Goal: Transaction & Acquisition: Purchase product/service

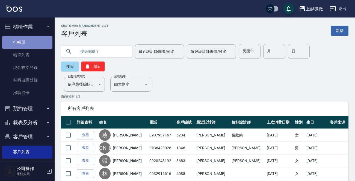
click at [30, 44] on link "打帳單" at bounding box center [27, 42] width 50 height 13
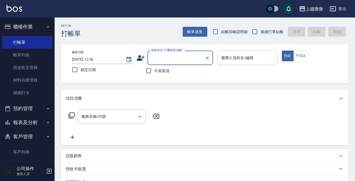
click at [195, 61] on input "顧客姓名/手機號碼/編號" at bounding box center [176, 58] width 52 height 10
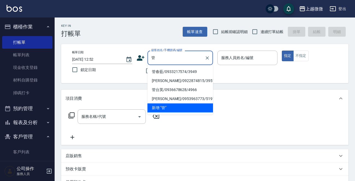
click at [154, 70] on li "管春藍/0933217574/3949" at bounding box center [179, 71] width 65 height 9
type input "管春藍/0933217574/3949"
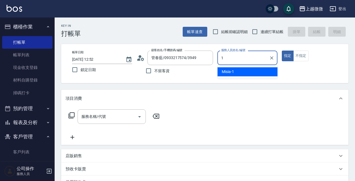
type input "Misia-1"
type button "true"
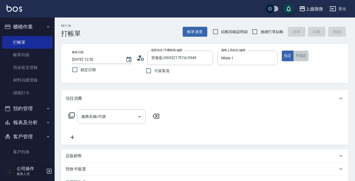
click at [301, 53] on button "不指定" at bounding box center [300, 55] width 15 height 11
click at [139, 118] on icon "Open" at bounding box center [139, 116] width 7 height 7
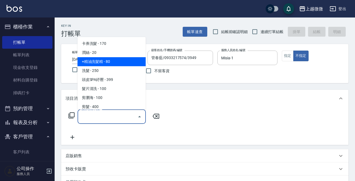
click at [126, 61] on span "+精油洗髮精 - 80" at bounding box center [111, 61] width 68 height 9
type input "+精油洗髮精(A02)"
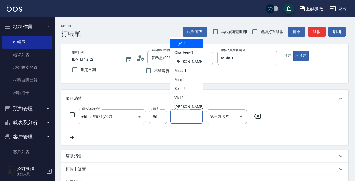
click at [180, 114] on input "技術協助-1" at bounding box center [186, 117] width 28 height 10
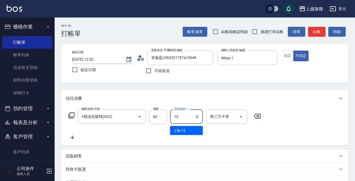
type input "Lily-15"
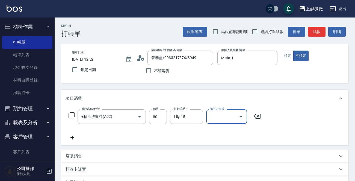
click at [74, 136] on icon at bounding box center [72, 137] width 14 height 7
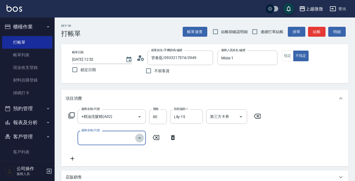
click at [141, 137] on icon "Open" at bounding box center [139, 137] width 7 height 7
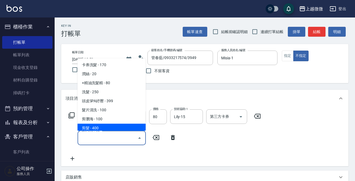
click at [124, 125] on span "剪髮 - 400" at bounding box center [111, 128] width 68 height 9
type input "剪髮(B02)"
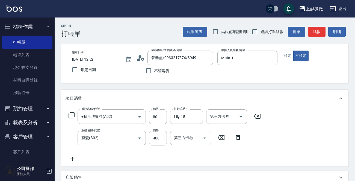
click at [73, 157] on icon at bounding box center [72, 158] width 14 height 7
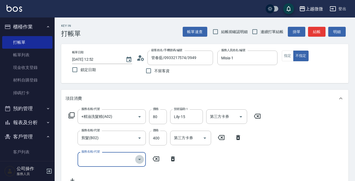
click at [138, 158] on icon "Open" at bounding box center [139, 159] width 7 height 7
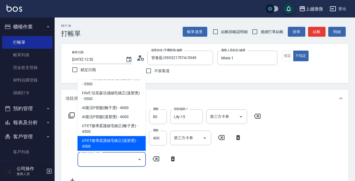
scroll to position [218, 0]
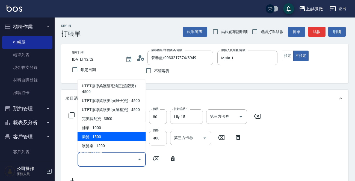
click at [124, 132] on span "染髮 - 1500" at bounding box center [111, 136] width 68 height 9
type input "染髮(D02)"
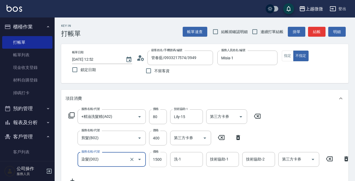
click at [165, 161] on input "1500" at bounding box center [158, 159] width 18 height 15
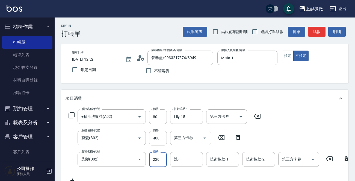
type input "220"
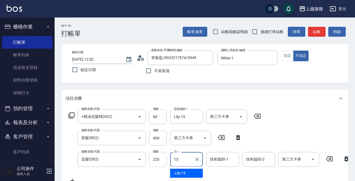
type input "Lily-15"
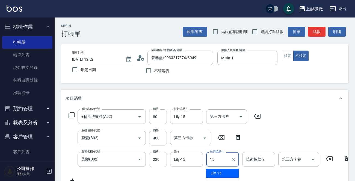
type input "Lily-15"
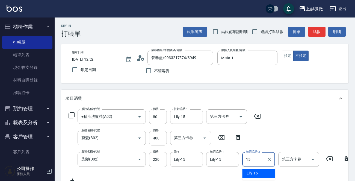
type input "Lily-15"
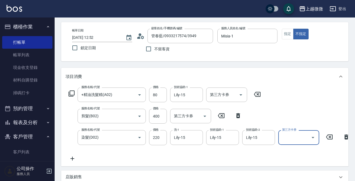
scroll to position [55, 0]
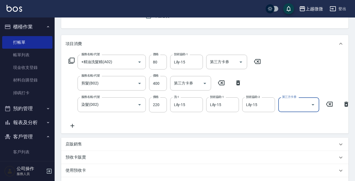
click at [71, 123] on icon at bounding box center [72, 125] width 14 height 7
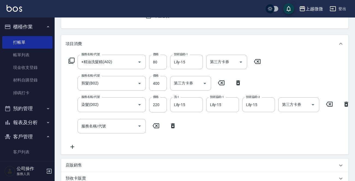
click at [73, 60] on icon at bounding box center [71, 60] width 7 height 7
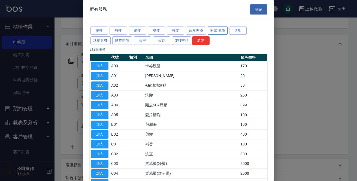
click at [215, 29] on button "附加服務" at bounding box center [218, 30] width 20 height 8
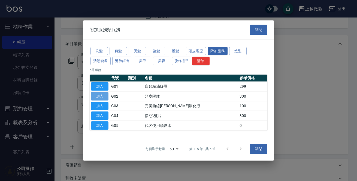
click at [108, 97] on button "加入" at bounding box center [99, 96] width 17 height 8
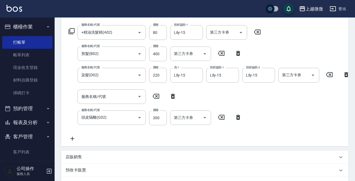
scroll to position [47, 0]
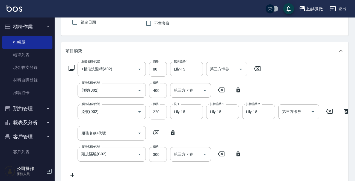
click at [165, 113] on input "220" at bounding box center [158, 111] width 18 height 15
drag, startPoint x: 152, startPoint y: 110, endPoint x: 166, endPoint y: 113, distance: 15.0
click at [166, 113] on input "220" at bounding box center [158, 111] width 18 height 15
drag, startPoint x: 155, startPoint y: 111, endPoint x: 160, endPoint y: 111, distance: 4.4
click at [160, 111] on input "220" at bounding box center [158, 111] width 18 height 15
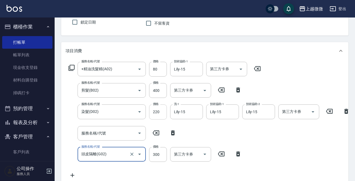
click at [160, 111] on input "220" at bounding box center [158, 111] width 18 height 15
drag, startPoint x: 161, startPoint y: 111, endPoint x: 152, endPoint y: 111, distance: 8.5
click at [152, 111] on input "220" at bounding box center [158, 111] width 18 height 15
click at [163, 112] on input "220" at bounding box center [158, 111] width 18 height 15
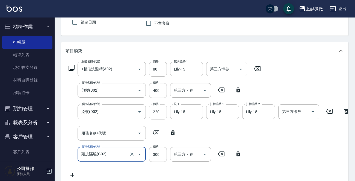
click at [163, 112] on input "220" at bounding box center [158, 111] width 18 height 15
click at [115, 116] on div "染髮(D02) 服務名稱/代號" at bounding box center [111, 111] width 68 height 14
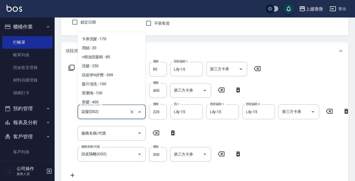
scroll to position [196, 0]
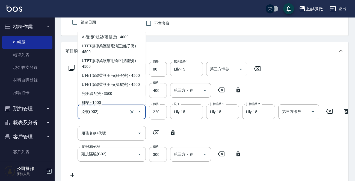
click at [92, 107] on span "染髮 - 1500" at bounding box center [111, 111] width 68 height 9
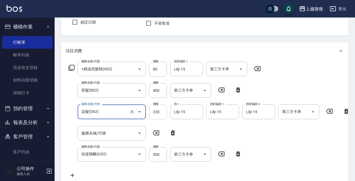
click at [155, 114] on input "220" at bounding box center [158, 111] width 18 height 15
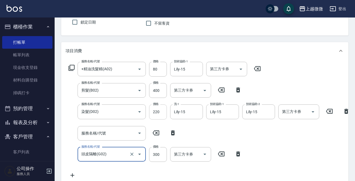
click at [160, 112] on input "220" at bounding box center [158, 111] width 18 height 15
click at [346, 112] on icon at bounding box center [346, 111] width 4 height 5
type input "頭皮隔離(G02)"
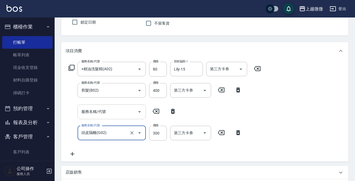
click at [139, 112] on icon "Open" at bounding box center [139, 111] width 3 height 1
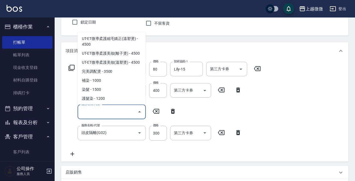
scroll to position [218, 0]
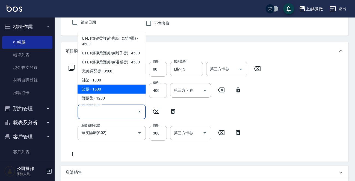
click at [117, 85] on span "染髮 - 1500" at bounding box center [111, 89] width 68 height 9
type input "染髮(D02)"
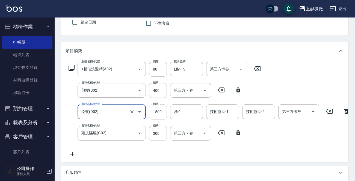
drag, startPoint x: 158, startPoint y: 107, endPoint x: 162, endPoint y: 110, distance: 4.5
click at [158, 108] on input "1500" at bounding box center [158, 111] width 18 height 15
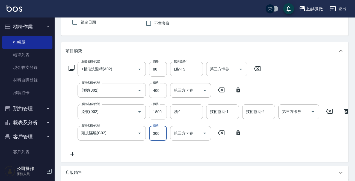
click at [163, 111] on input "1500" at bounding box center [158, 111] width 18 height 15
type input "2200"
click at [181, 114] on input "洗-1" at bounding box center [186, 112] width 28 height 10
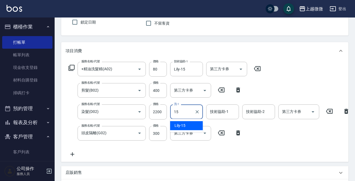
type input "Lily-15"
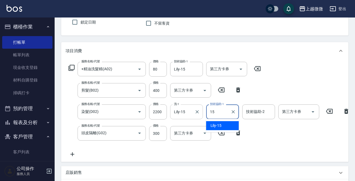
type input "Lily-15"
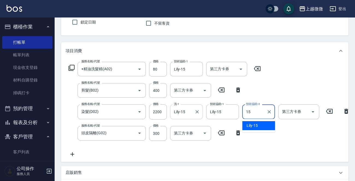
type input "Lily-15"
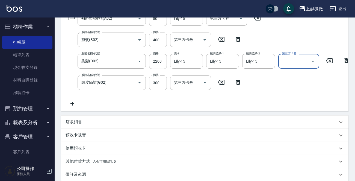
scroll to position [163, 0]
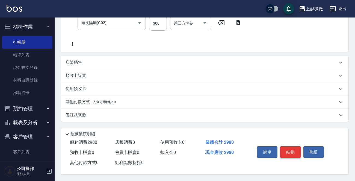
click at [291, 148] on button "結帳" at bounding box center [290, 151] width 20 height 11
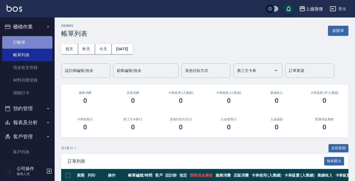
click at [27, 41] on link "打帳單" at bounding box center [27, 42] width 50 height 13
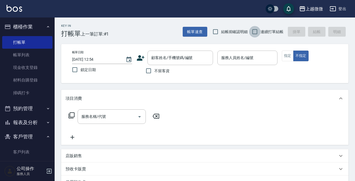
click at [256, 30] on input "連續打單結帳" at bounding box center [254, 31] width 11 height 11
checkbox input "true"
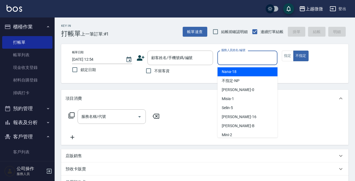
click at [231, 59] on input "服務人員姓名/編號" at bounding box center [247, 58] width 55 height 10
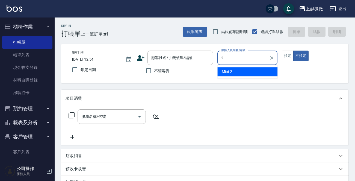
type input "Mini-2"
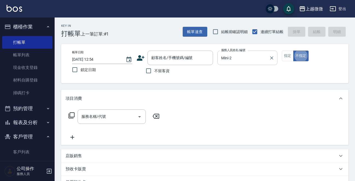
type button "false"
click at [148, 70] on input "不留客資" at bounding box center [148, 70] width 11 height 11
checkbox input "true"
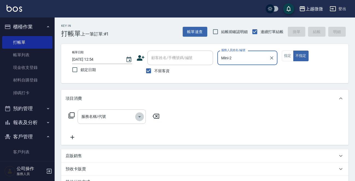
click at [140, 115] on icon "Open" at bounding box center [139, 116] width 7 height 7
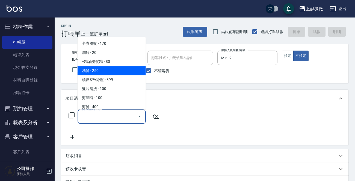
click at [100, 71] on span "洗髮 - 250" at bounding box center [111, 70] width 68 height 9
type input "洗髮(A03)"
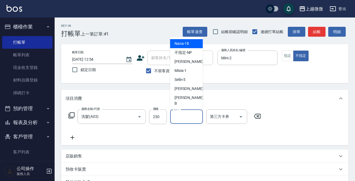
click at [184, 118] on input "洗-1" at bounding box center [186, 117] width 28 height 10
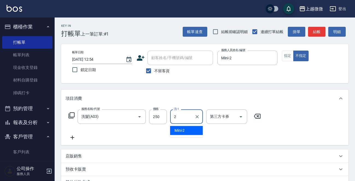
type input "Mini-2"
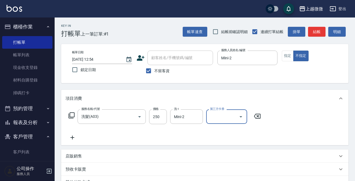
click at [70, 139] on icon at bounding box center [72, 137] width 14 height 7
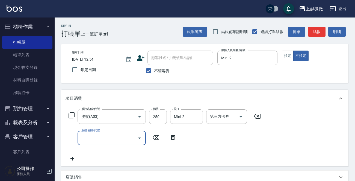
click at [140, 137] on icon "Open" at bounding box center [139, 137] width 3 height 1
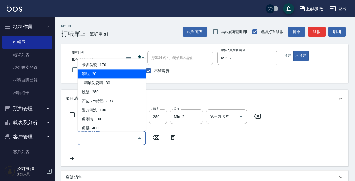
click at [116, 76] on span "潤絲 - 20" at bounding box center [111, 74] width 68 height 9
type input "潤絲(A01)"
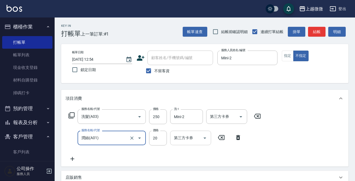
click at [179, 137] on div "第三方卡券 第三方卡券" at bounding box center [190, 137] width 41 height 14
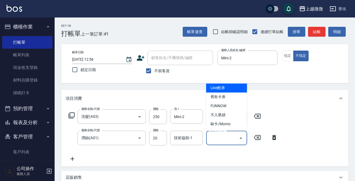
type input "Line酷券"
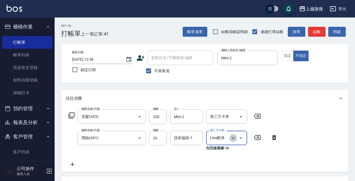
click at [234, 137] on icon "Clear" at bounding box center [232, 137] width 5 height 5
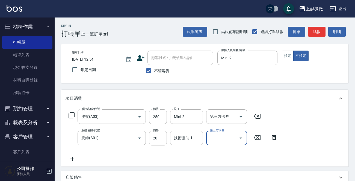
click at [185, 136] on div "技術協助-1 技術協助-1" at bounding box center [186, 137] width 33 height 14
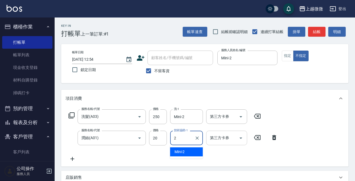
type input "Mini-2"
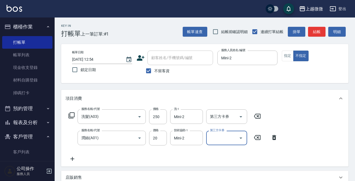
click at [71, 158] on icon at bounding box center [72, 158] width 14 height 7
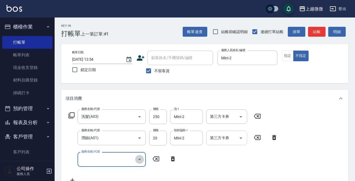
click at [140, 158] on icon "Open" at bounding box center [139, 158] width 3 height 1
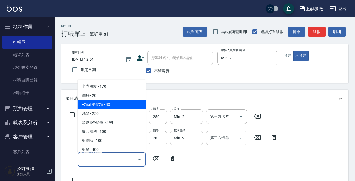
click at [109, 101] on span "+精油洗髮精 - 80" at bounding box center [111, 104] width 68 height 9
type input "+精油洗髮精(A02)"
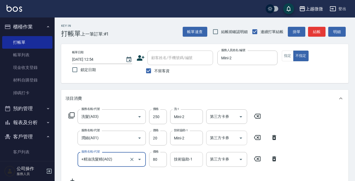
click at [178, 153] on div "技術協助-1" at bounding box center [186, 159] width 33 height 14
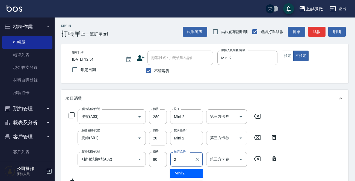
type input "Mini-2"
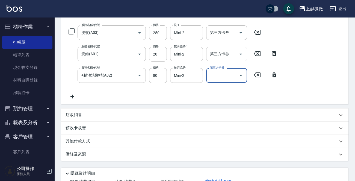
scroll to position [109, 0]
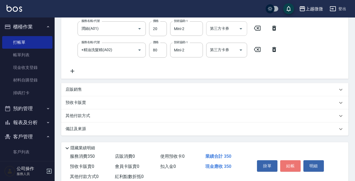
click at [287, 164] on button "結帳" at bounding box center [290, 165] width 20 height 11
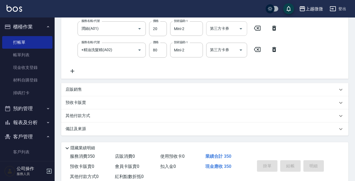
type input "[DATE] 12:55"
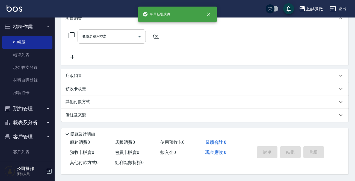
scroll to position [0, 0]
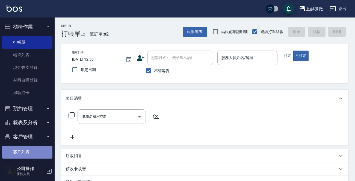
click at [30, 148] on link "客戶列表" at bounding box center [27, 151] width 50 height 13
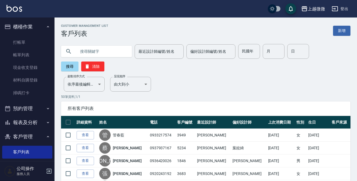
click at [85, 52] on input "text" at bounding box center [101, 51] width 51 height 15
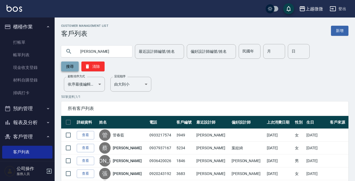
type input "[PERSON_NAME]"
click at [69, 65] on button "搜尋" at bounding box center [69, 66] width 17 height 10
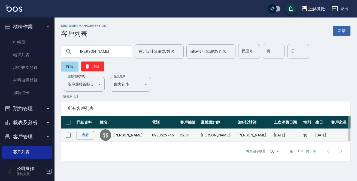
click at [87, 131] on link "查看" at bounding box center [85, 135] width 17 height 8
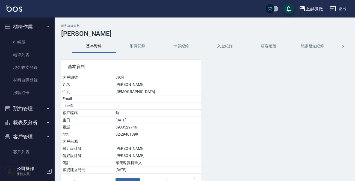
click at [140, 45] on button "消費記錄" at bounding box center [138, 46] width 44 height 13
